Goal: Task Accomplishment & Management: Use online tool/utility

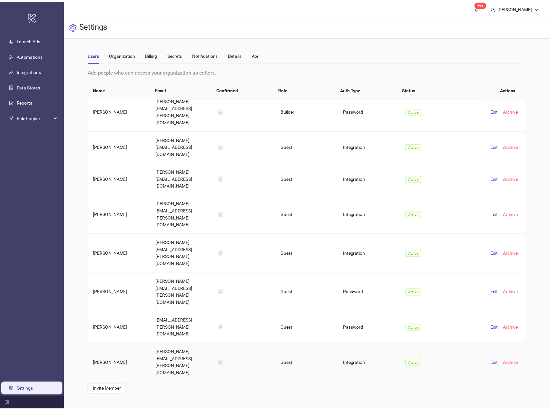
scroll to position [410, 0]
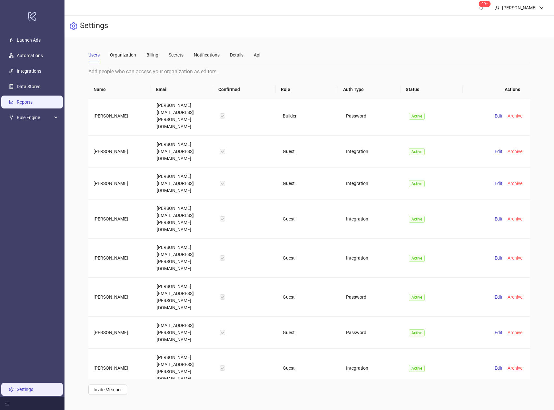
click at [32, 105] on link "Reports" at bounding box center [25, 101] width 16 height 5
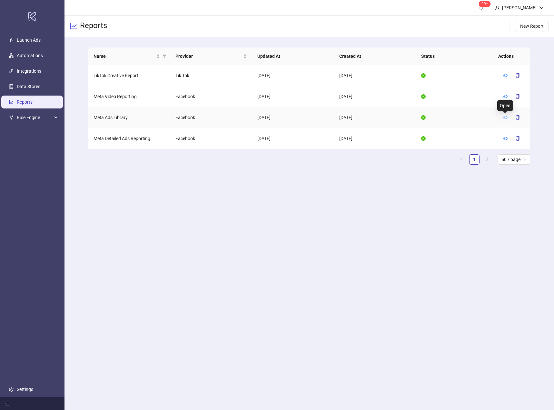
click at [505, 116] on icon "eye" at bounding box center [505, 117] width 5 height 5
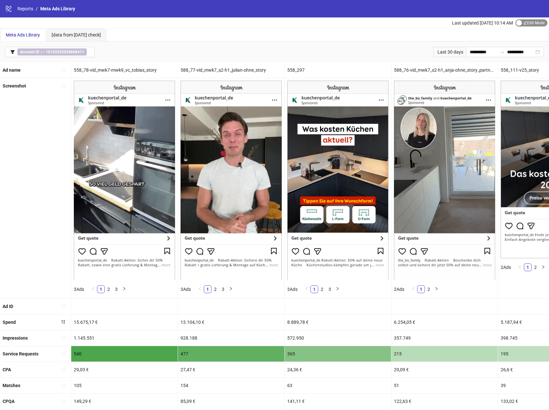
click at [539, 22] on span "Edit Mode Edit Mode" at bounding box center [532, 22] width 32 height 7
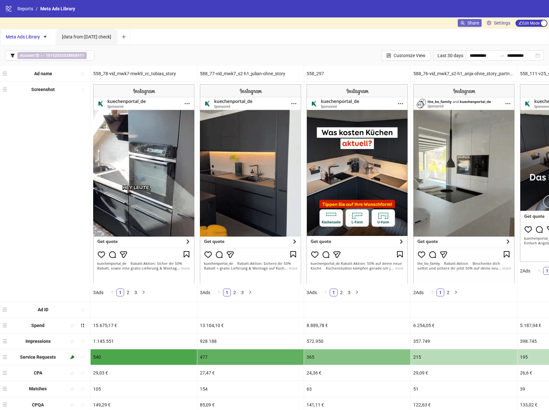
click at [472, 22] on span "Share" at bounding box center [474, 22] width 12 height 5
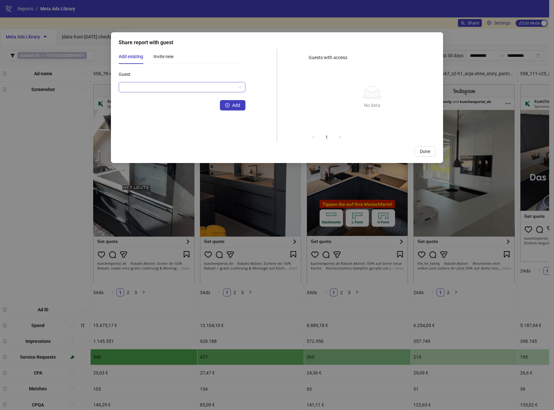
click at [162, 84] on input "Guest" at bounding box center [179, 87] width 113 height 10
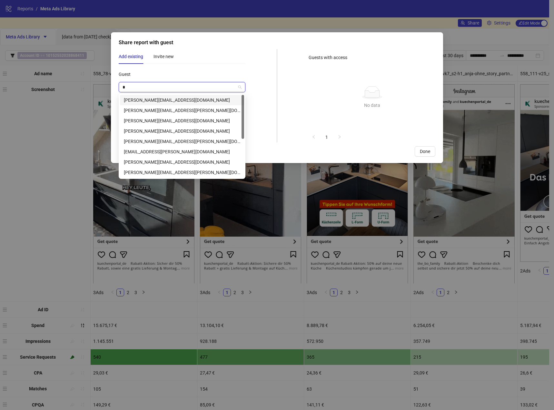
type input "**"
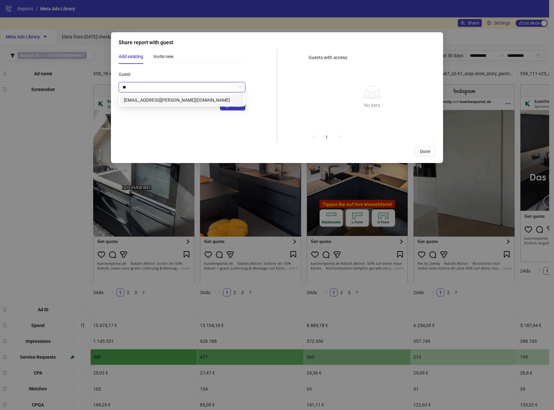
click at [169, 99] on div "[EMAIL_ADDRESS][PERSON_NAME][DOMAIN_NAME]" at bounding box center [182, 99] width 116 height 7
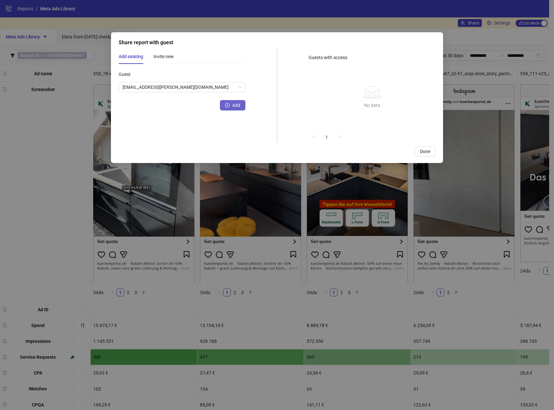
click at [233, 104] on span "Add" at bounding box center [236, 105] width 8 height 5
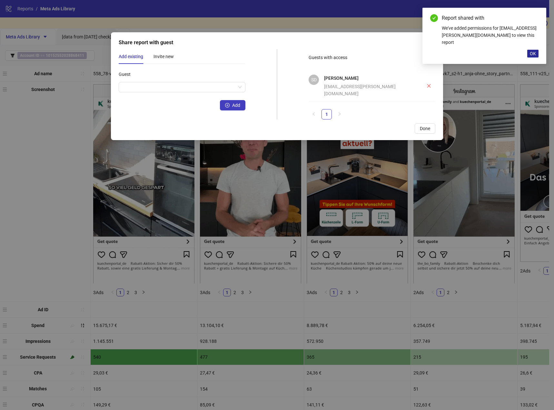
click at [537, 54] on button "OK" at bounding box center [532, 54] width 11 height 8
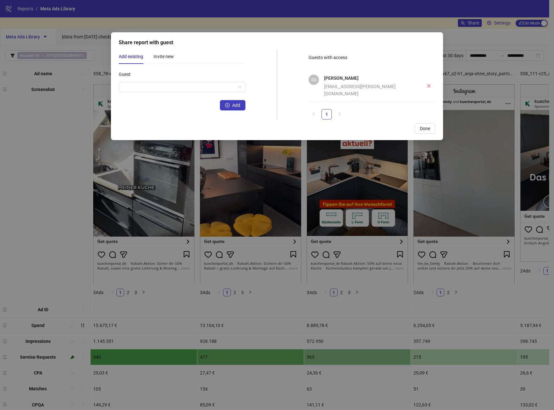
click at [427, 128] on span "Done" at bounding box center [425, 128] width 10 height 5
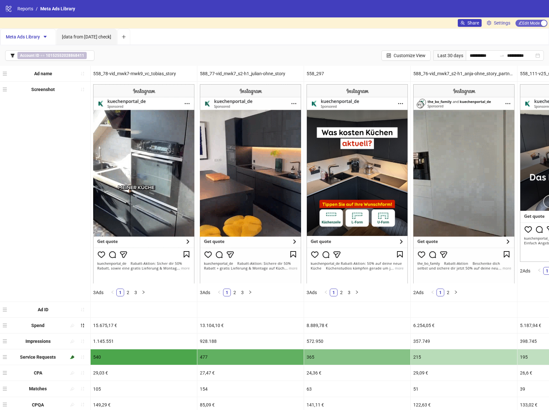
click at [523, 20] on span "Edit Mode Edit Mode" at bounding box center [532, 23] width 32 height 7
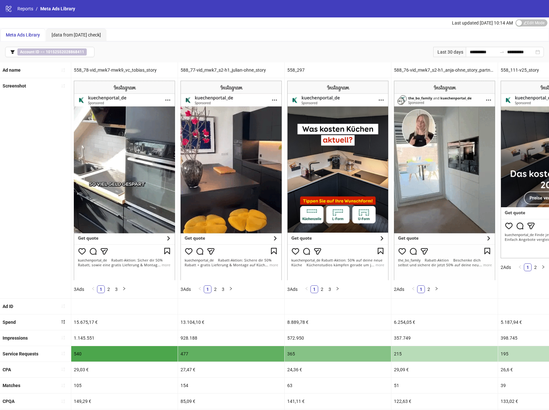
click at [28, 13] on div "logo/logo-mobile Reports / Meta Ads Library" at bounding box center [274, 8] width 549 height 17
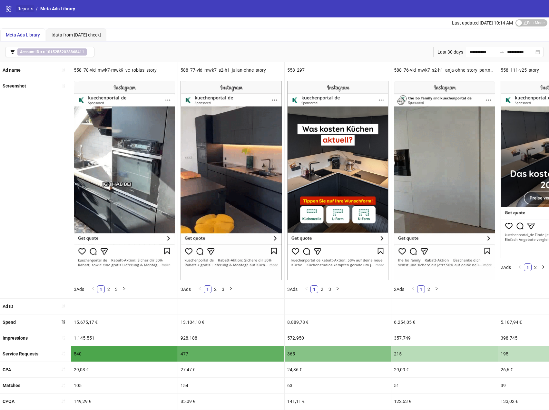
click at [27, 9] on link "Reports" at bounding box center [25, 8] width 18 height 7
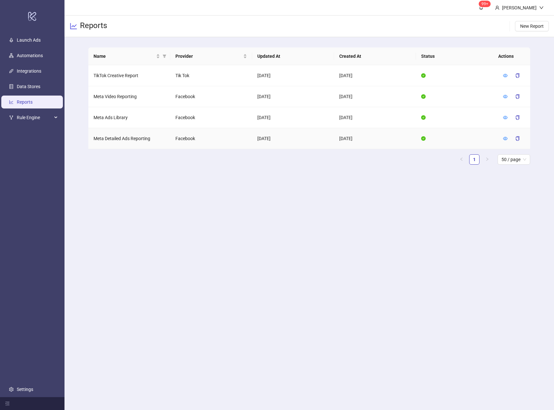
click at [120, 137] on td "Meta Detailed Ads Reporting" at bounding box center [129, 138] width 82 height 21
click at [508, 138] on div at bounding box center [514, 138] width 22 height 10
click at [506, 140] on icon "eye" at bounding box center [505, 138] width 5 height 5
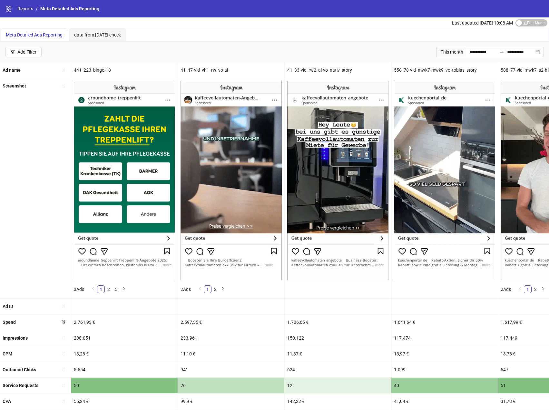
click at [25, 4] on div "logo/logo-mobile Reports / Meta Detailed Ads Reporting" at bounding box center [274, 8] width 549 height 17
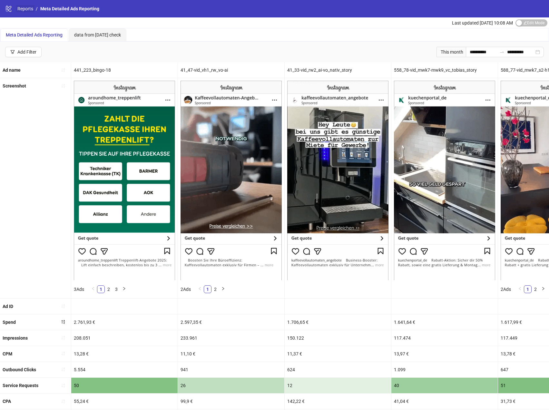
click at [26, 9] on link "Reports" at bounding box center [25, 8] width 18 height 7
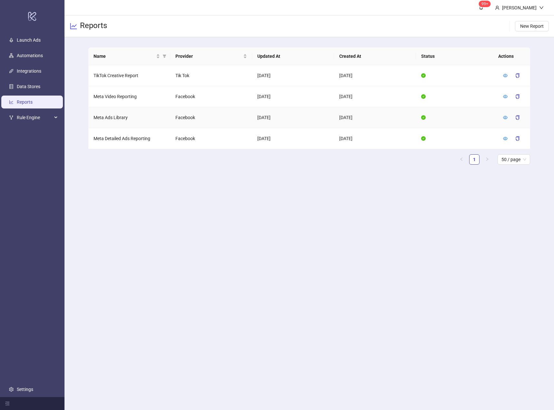
click at [110, 116] on td "Meta Ads Library" at bounding box center [129, 117] width 82 height 21
click at [507, 115] on icon "eye" at bounding box center [505, 117] width 5 height 5
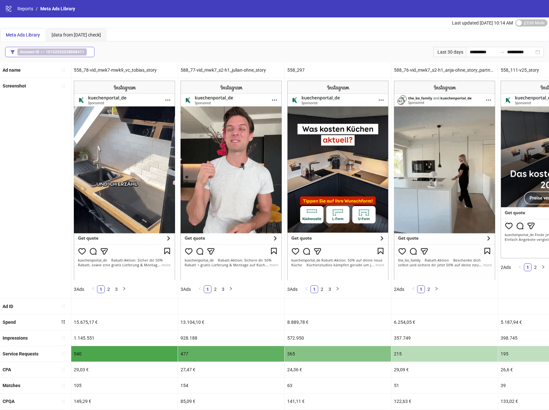
click at [65, 51] on b "10152552028868411" at bounding box center [65, 52] width 38 height 5
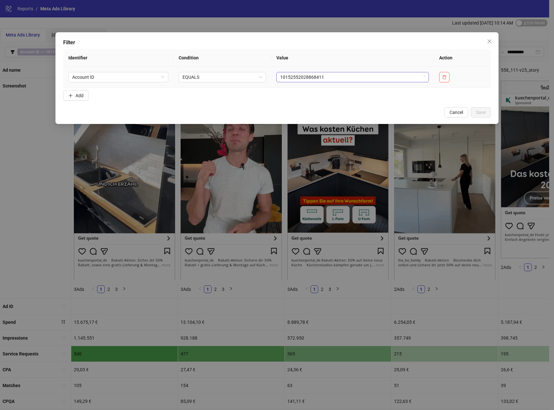
click at [340, 76] on span "10152552028868411" at bounding box center [352, 77] width 145 height 10
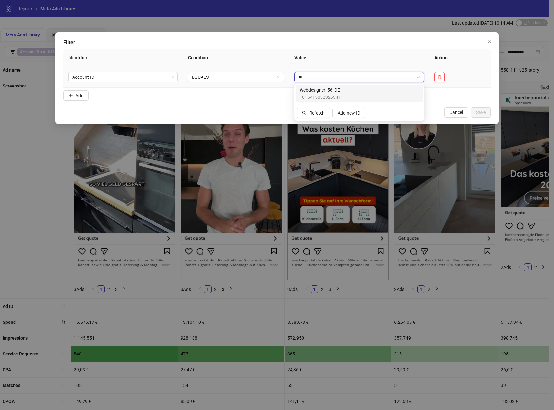
type input "***"
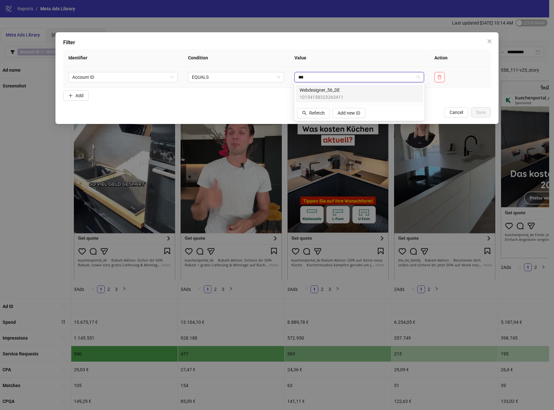
click at [380, 90] on div "Webdesigner_56_DE 10154158323263411" at bounding box center [360, 93] width 120 height 14
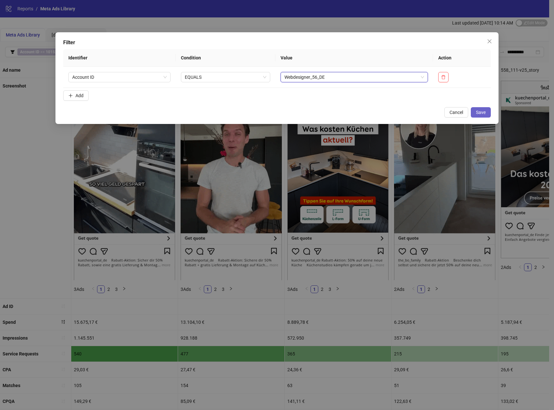
click at [477, 111] on span "Save" at bounding box center [481, 112] width 10 height 5
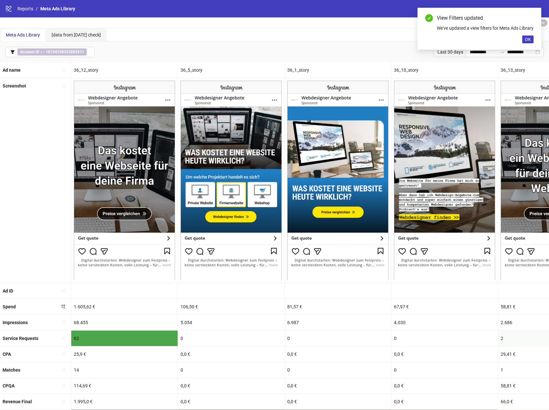
click at [531, 42] on div "View Filters updated We've updated a view filters for Meta Ads Library OK" at bounding box center [480, 29] width 124 height 42
click at [531, 42] on span "OK" at bounding box center [528, 39] width 6 height 5
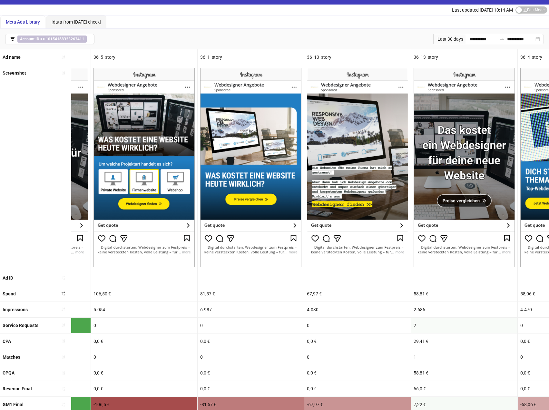
scroll to position [0, 87]
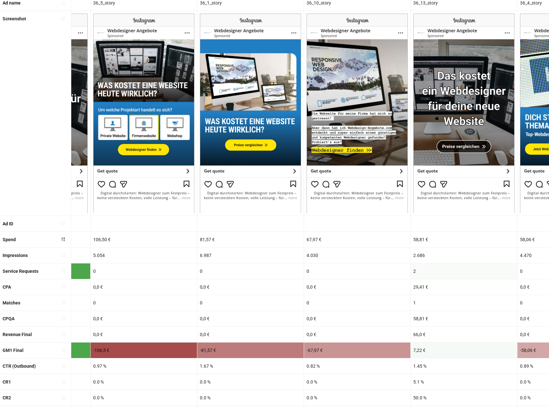
click at [301, 165] on img at bounding box center [250, 113] width 101 height 199
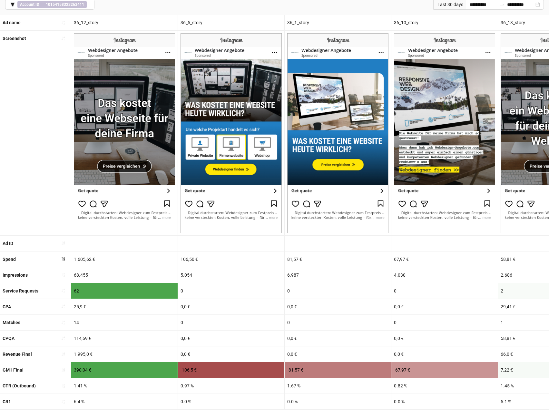
scroll to position [0, 0]
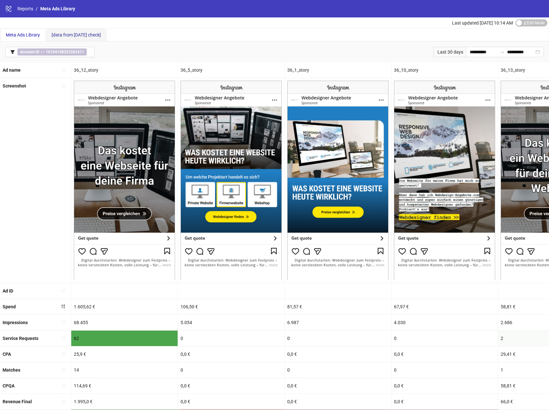
click at [61, 36] on span "[data from [DATE] check]" at bounding box center [76, 34] width 49 height 5
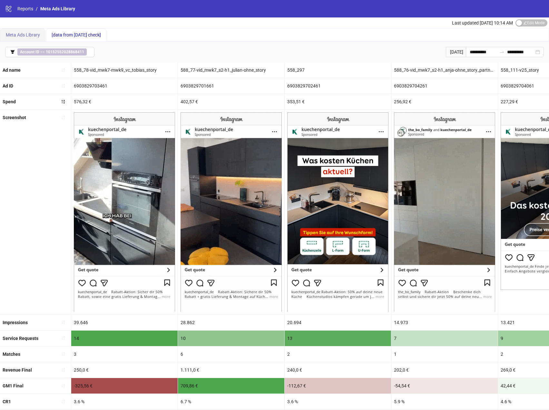
click at [17, 39] on div "Meta Ads Library" at bounding box center [22, 34] width 45 height 13
